Goal: Find specific page/section: Find specific page/section

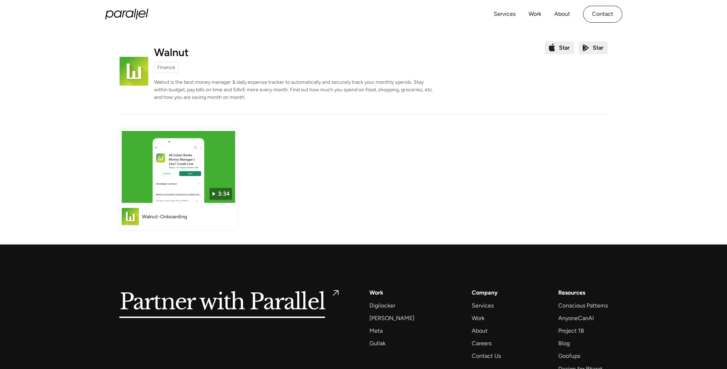
click at [218, 190] on div "3:34" at bounding box center [224, 193] width 12 height 9
click at [188, 203] on link "3:34 Walnut-Onboarding" at bounding box center [179, 179] width 118 height 101
